Goal: Navigation & Orientation: Find specific page/section

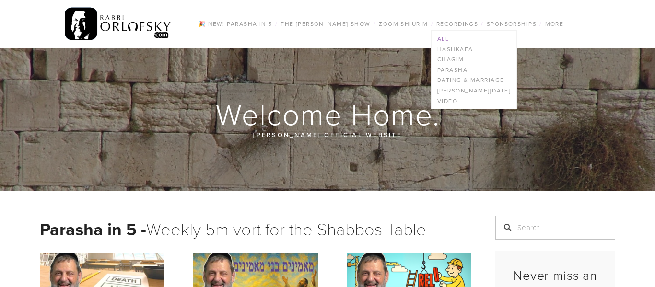
click at [444, 37] on link "All" at bounding box center [473, 39] width 85 height 11
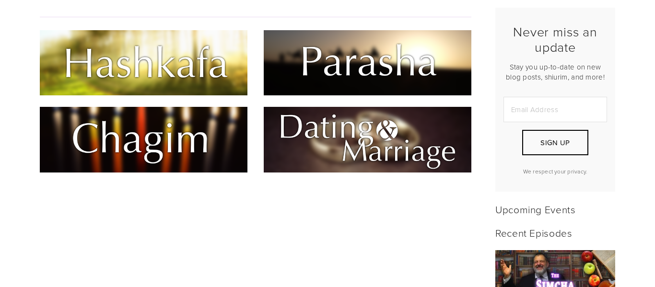
scroll to position [232, 0]
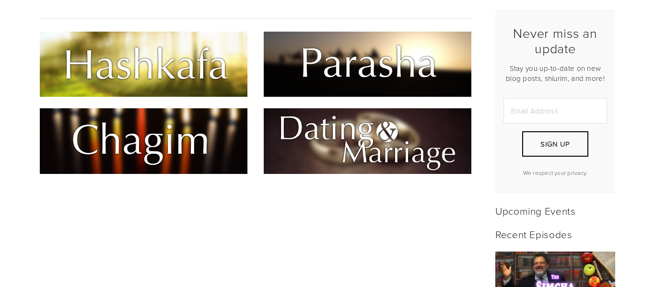
click at [163, 71] on img at bounding box center [144, 64] width 208 height 65
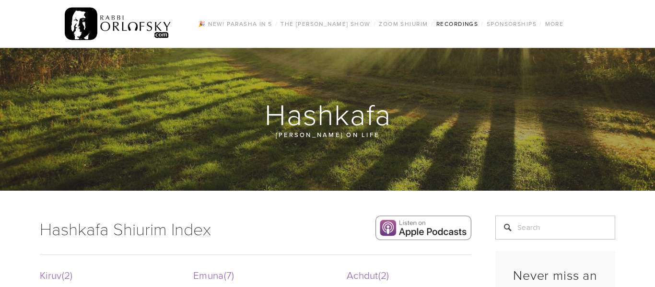
click at [114, 16] on img at bounding box center [118, 23] width 107 height 37
